Goal: Task Accomplishment & Management: Complete application form

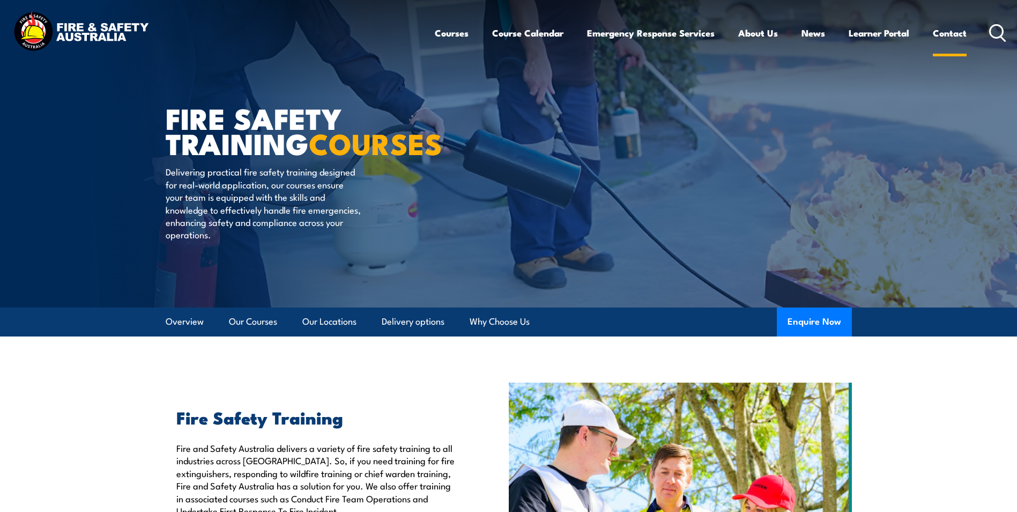
click at [956, 32] on link "Contact" at bounding box center [950, 33] width 34 height 28
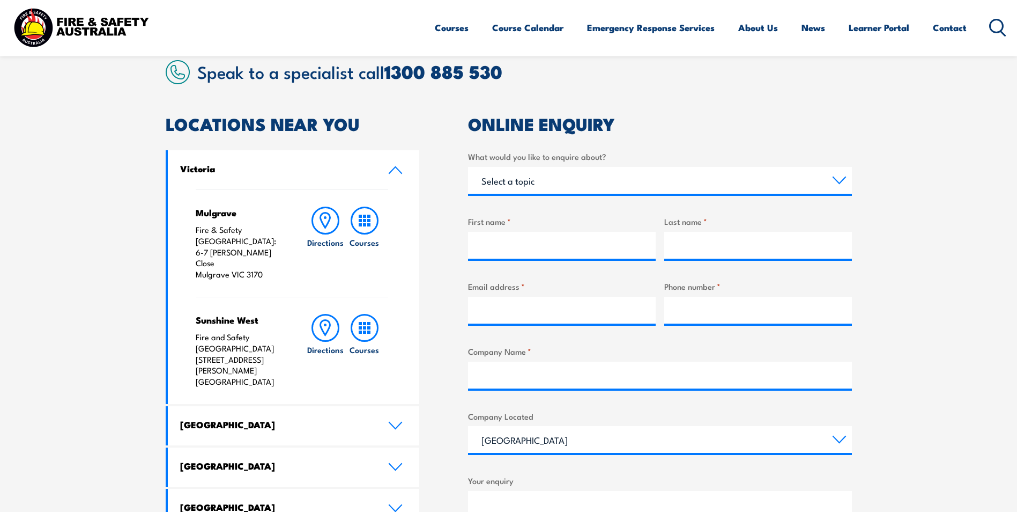
scroll to position [322, 0]
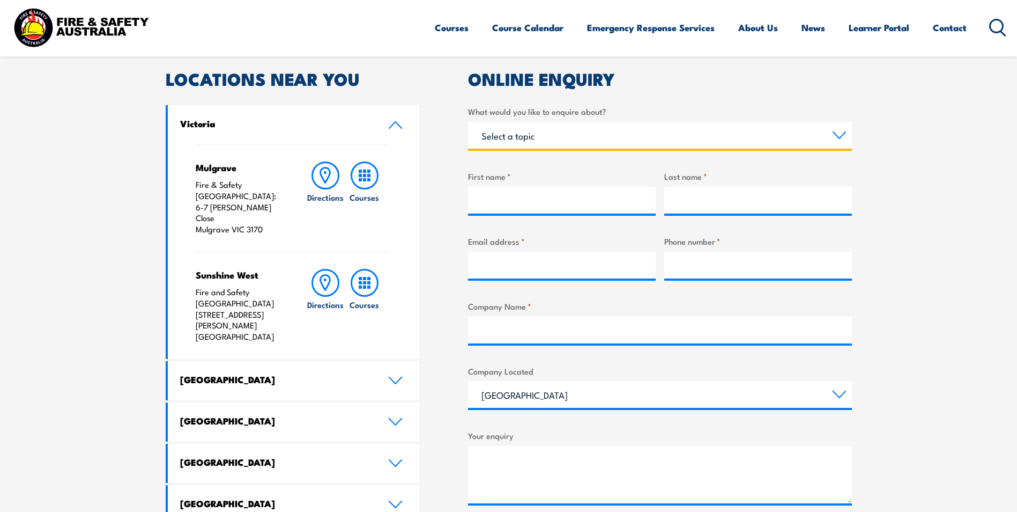
click at [537, 136] on select "Select a topic Training Emergency Response Services General Enquiry" at bounding box center [660, 135] width 384 height 27
select select "Training"
click at [468, 122] on select "Select a topic Training Emergency Response Services General Enquiry" at bounding box center [660, 135] width 384 height 27
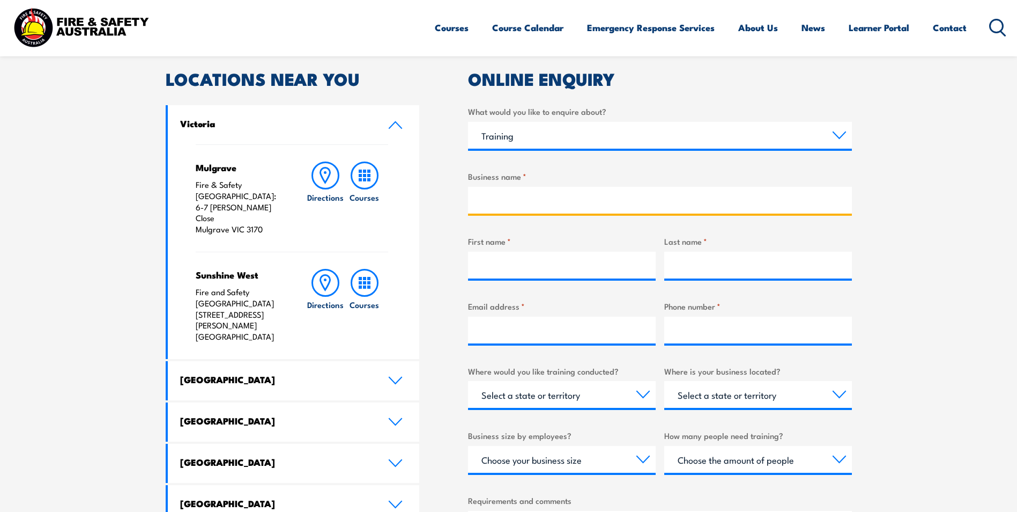
click at [521, 204] on input "Business name *" at bounding box center [660, 200] width 384 height 27
type input "Vipac Engineers and Scientists Ltd"
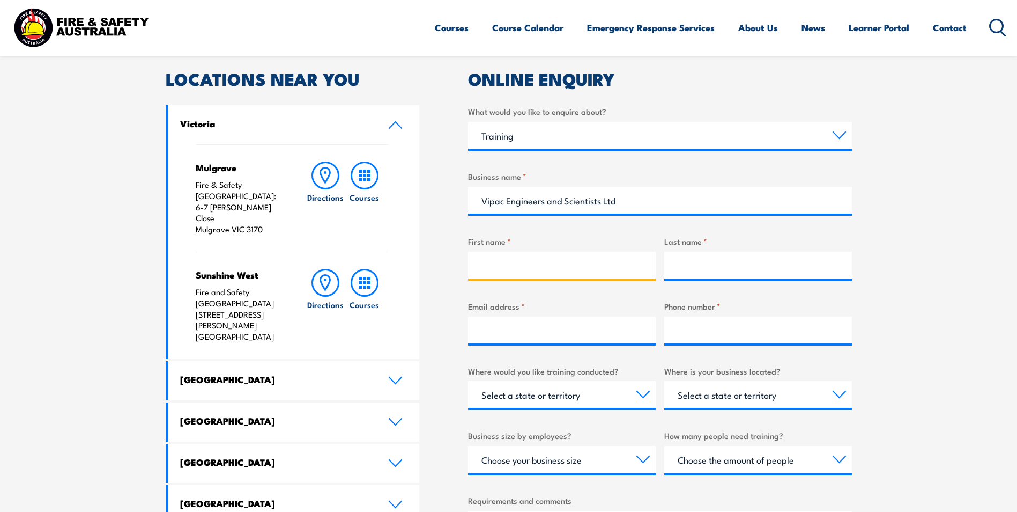
click at [509, 267] on input "First name *" at bounding box center [562, 264] width 188 height 27
type input "Julie"
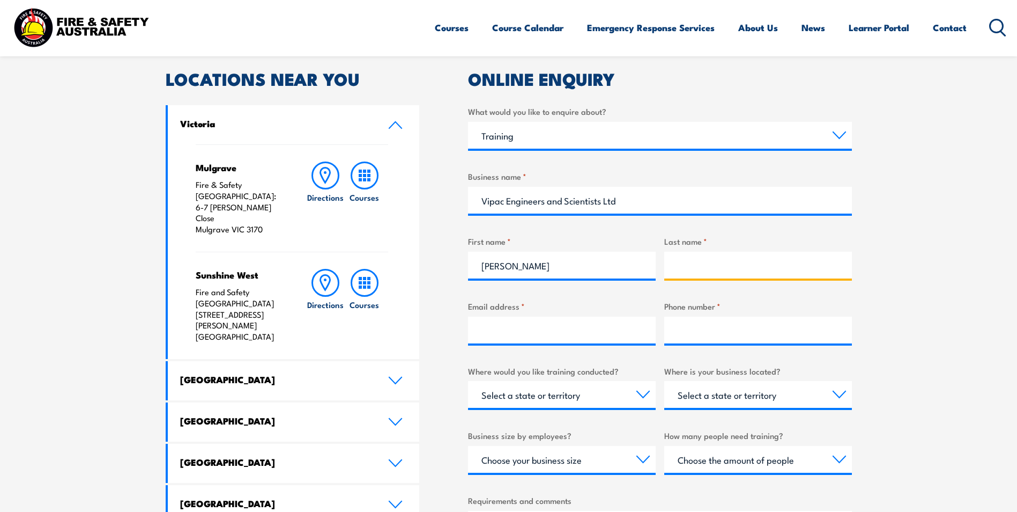
click at [686, 269] on input "Last name *" at bounding box center [758, 264] width 188 height 27
type input "Baird"
click at [591, 334] on input "Email address *" at bounding box center [562, 329] width 188 height 27
type input "julieb@vipac.com.au"
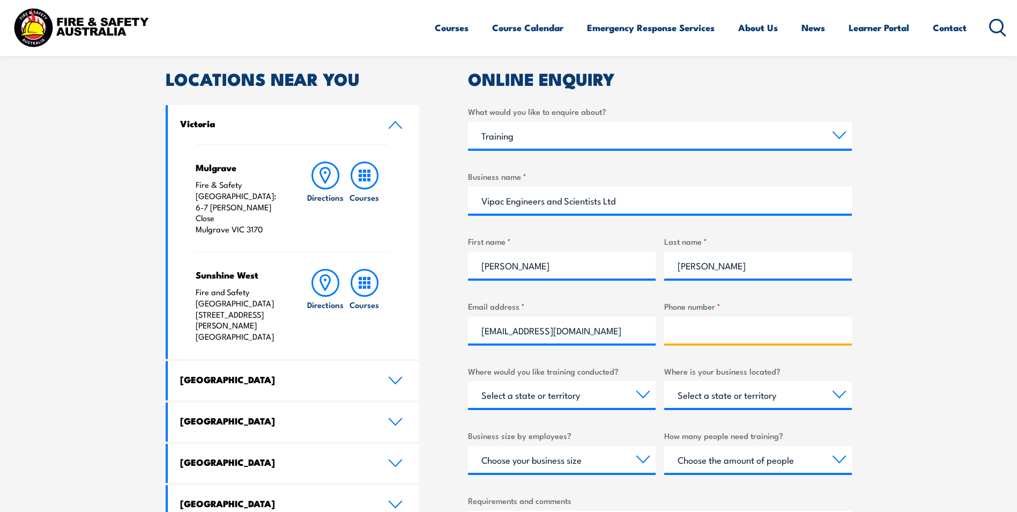
click at [694, 332] on input "Phone number *" at bounding box center [758, 329] width 188 height 27
type input "0414342827"
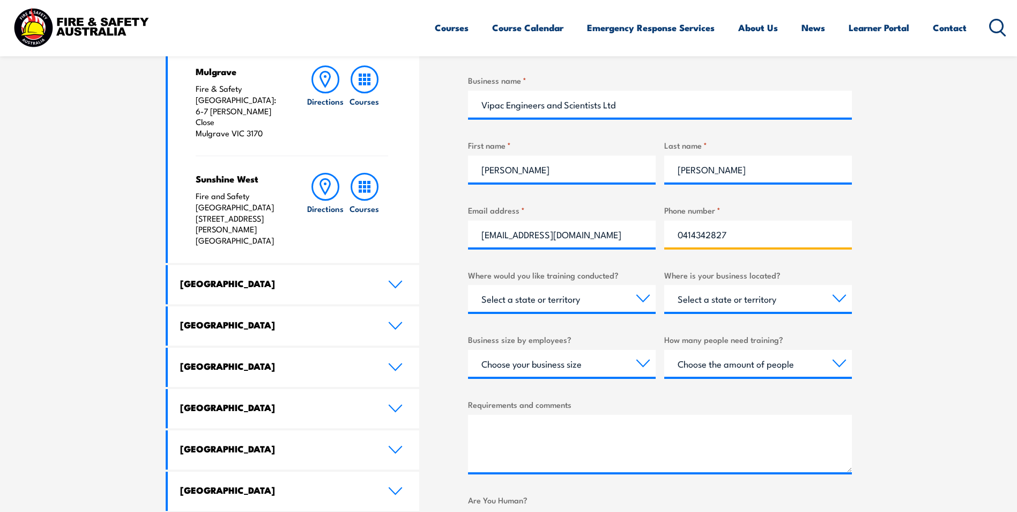
scroll to position [429, 0]
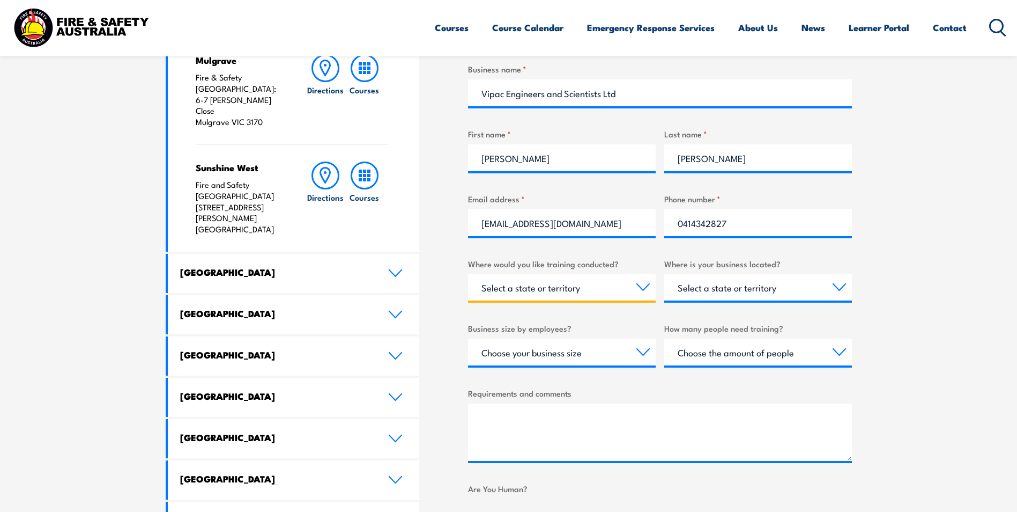
click at [592, 292] on select "Select a state or territory Nationally - multiple locations QLD NSW VIC SA ACT …" at bounding box center [562, 286] width 188 height 27
select select "VIC"
click at [468, 273] on select "Select a state or territory Nationally - multiple locations QLD NSW VIC SA ACT …" at bounding box center [562, 286] width 188 height 27
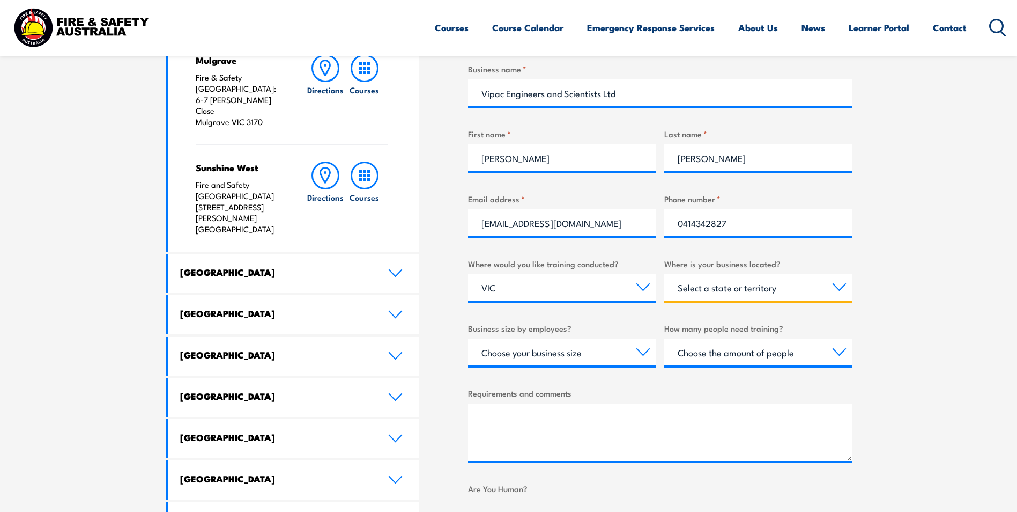
click at [730, 285] on select "Select a state or territory QLD NSW VIC SA ACT WA TAS NT" at bounding box center [758, 286] width 188 height 27
select select "VIC"
click at [664, 273] on select "Select a state or territory QLD NSW VIC SA ACT WA TAS NT" at bounding box center [758, 286] width 188 height 27
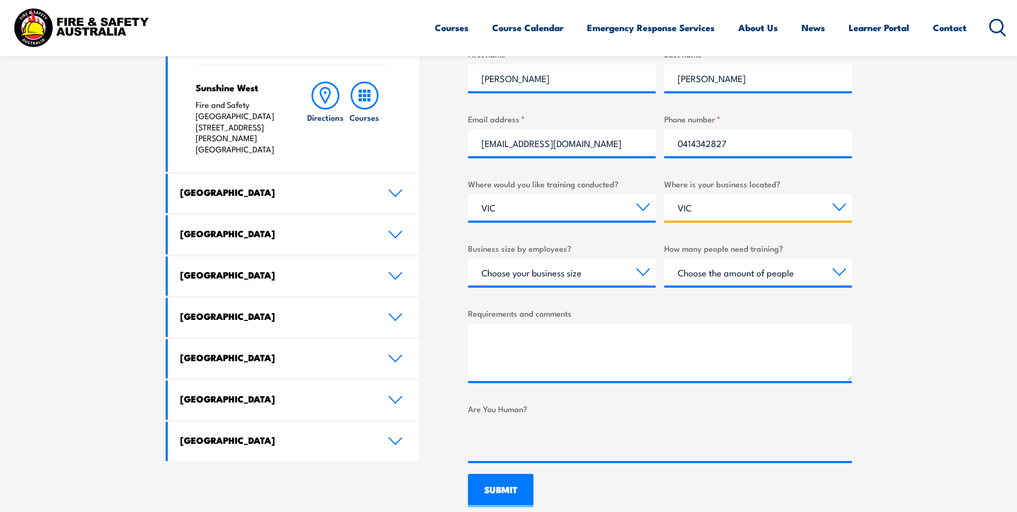
scroll to position [536, 0]
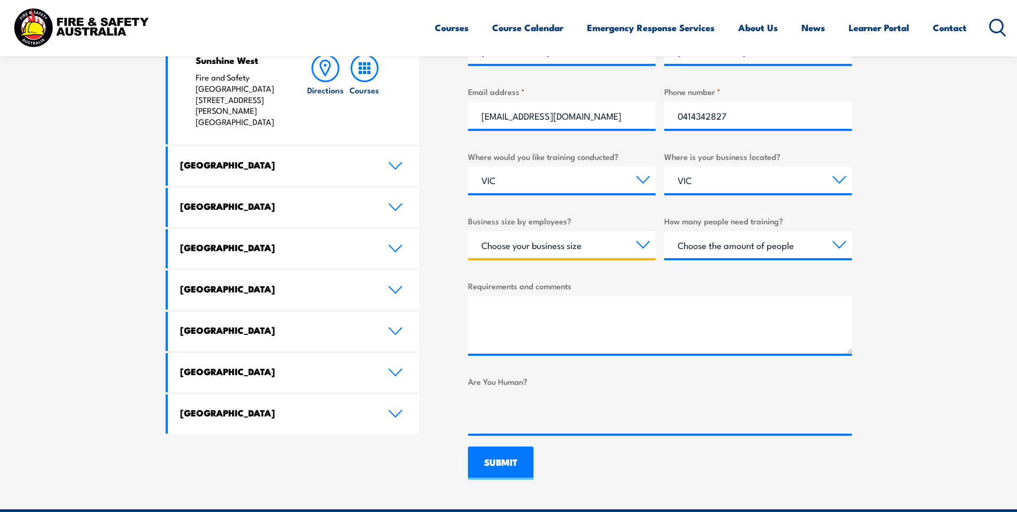
click at [582, 251] on select "Choose your business size 1 to 19 20 to 199 200+" at bounding box center [562, 244] width 188 height 27
select select "20 to 199"
click at [468, 231] on select "Choose your business size 1 to 19 20 to 199 200+" at bounding box center [562, 244] width 188 height 27
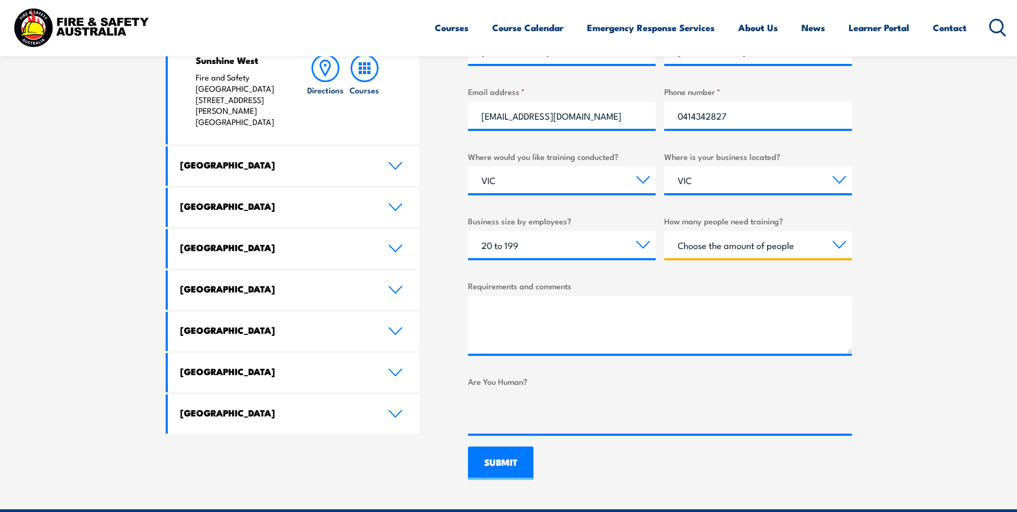
click at [753, 249] on select "Choose the amount of people 1 to 4 5 to 19 20+" at bounding box center [758, 244] width 188 height 27
select select "5 to 19"
click at [664, 231] on select "Choose the amount of people 1 to 4 5 to 19 20+" at bounding box center [758, 244] width 188 height 27
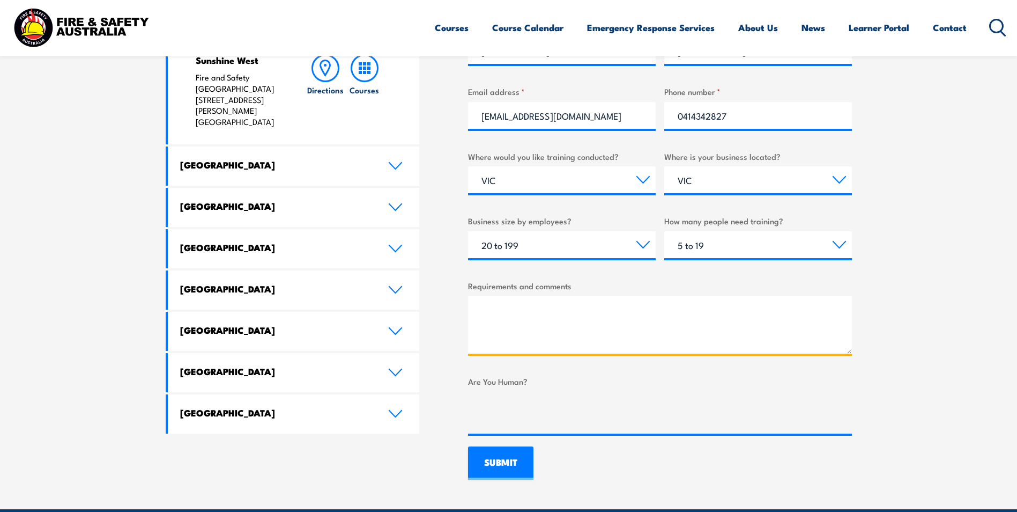
click at [650, 312] on textarea "Requirements and comments" at bounding box center [660, 324] width 384 height 57
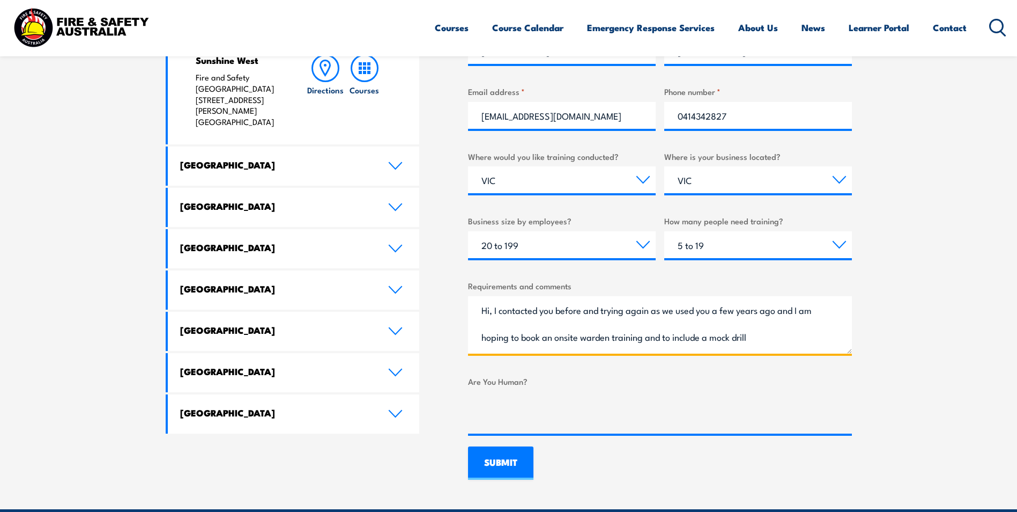
click at [788, 334] on textarea "Hi, I contacted you before and trying again as we used you a few years ago and …" at bounding box center [660, 324] width 384 height 57
click at [646, 338] on textarea "Hi, I contacted you before and trying again as we used you a few years ago and …" at bounding box center [660, 324] width 384 height 57
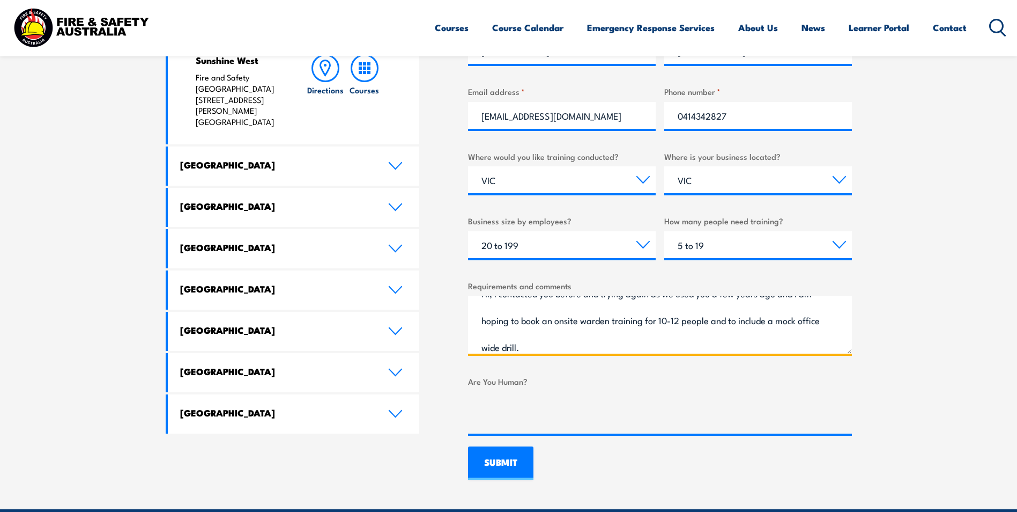
type textarea "Hi, I contacted you before and trying again as we used you a few years ago and …"
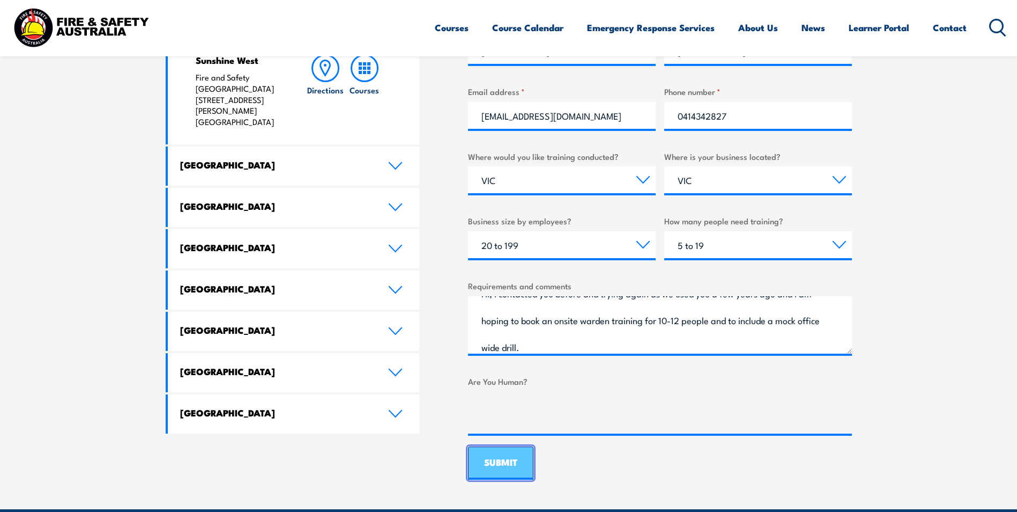
click at [501, 459] on input "SUBMIT" at bounding box center [500, 462] width 65 height 33
